Goal: Navigation & Orientation: Find specific page/section

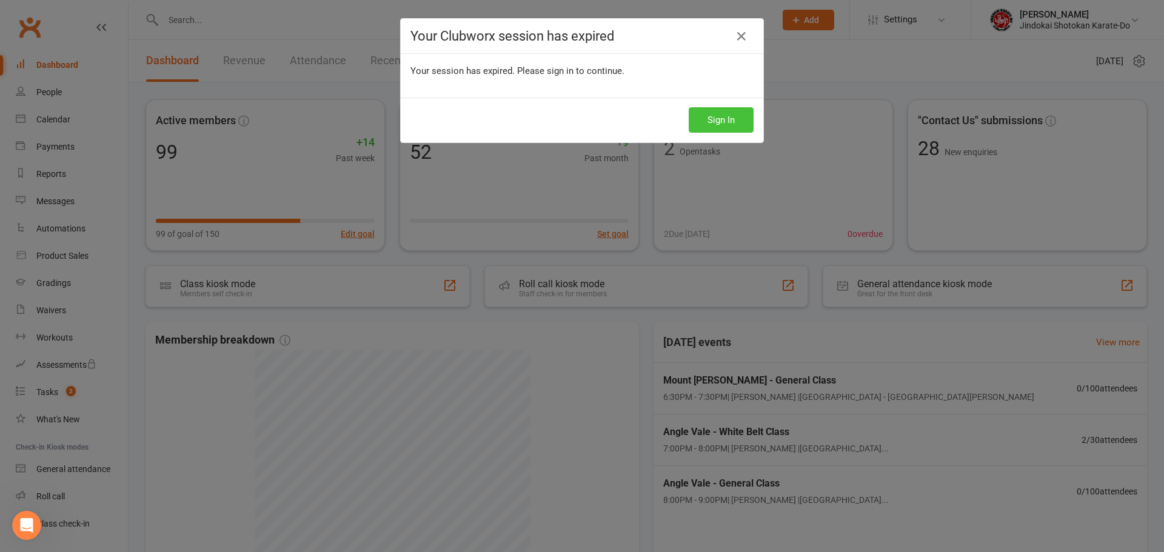
click at [706, 121] on button "Sign In" at bounding box center [721, 119] width 65 height 25
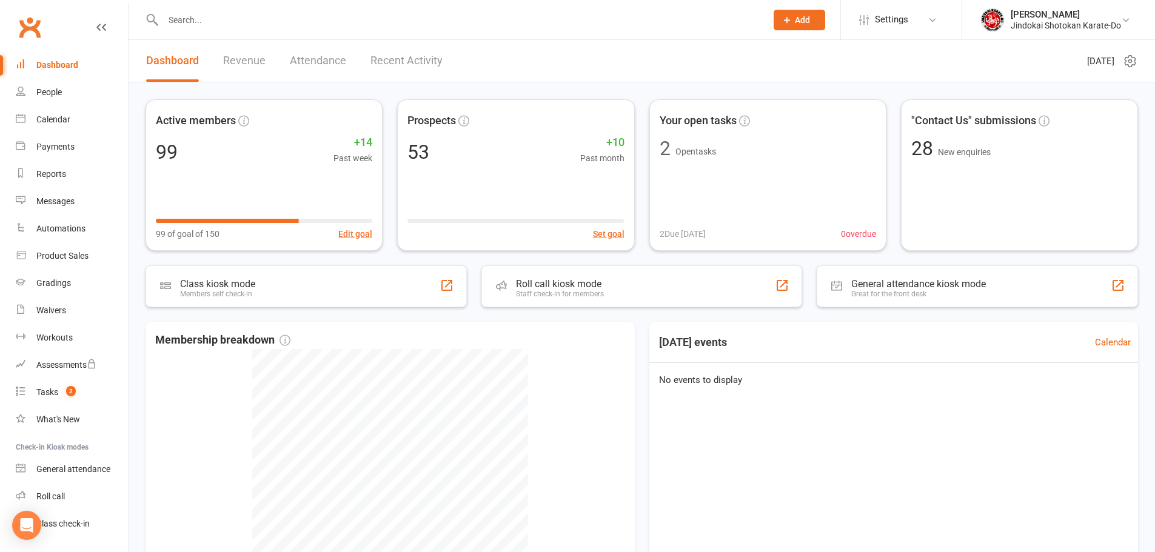
click at [24, 28] on link "Clubworx" at bounding box center [30, 27] width 30 height 30
